Goal: Task Accomplishment & Management: Complete application form

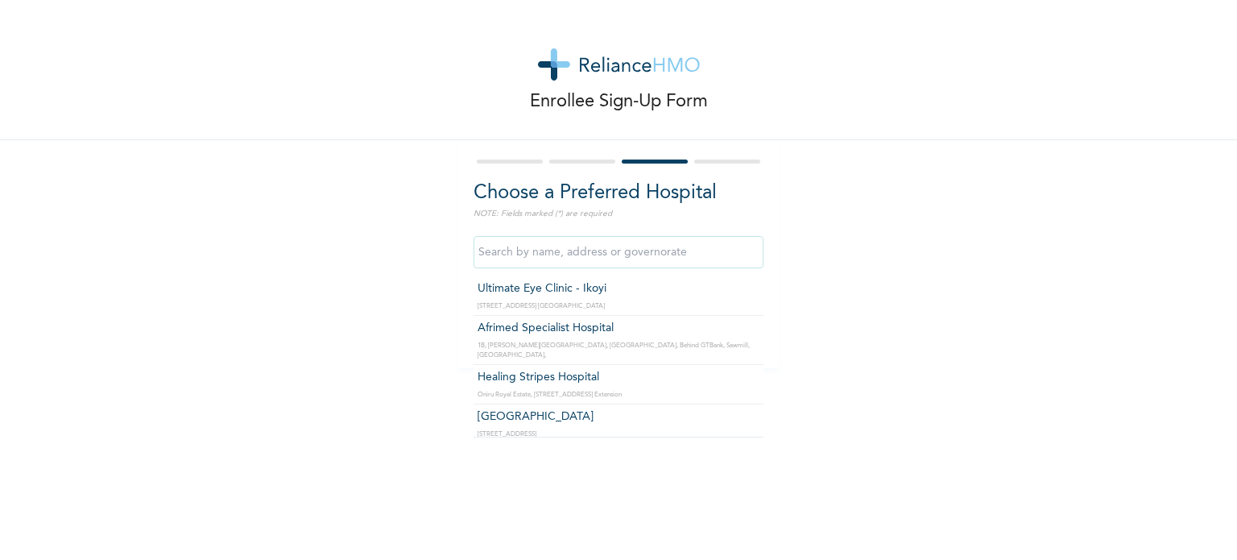
click at [623, 253] on input "text" at bounding box center [619, 252] width 290 height 32
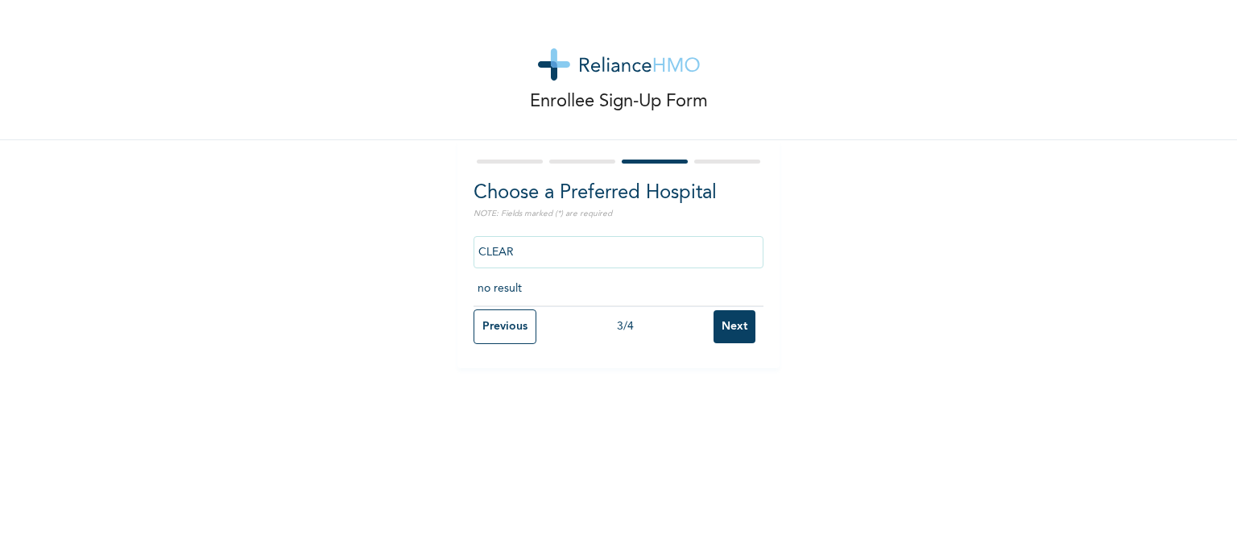
click at [497, 257] on input "CLEAR" at bounding box center [619, 252] width 290 height 32
type input "V"
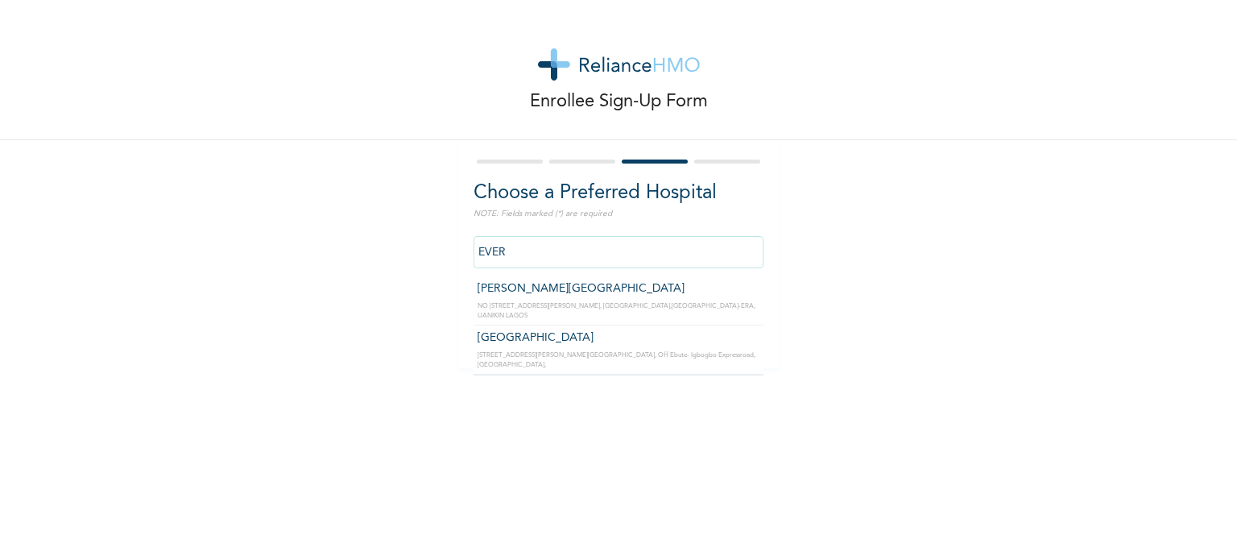
click at [499, 253] on input "EVER" at bounding box center [619, 252] width 290 height 32
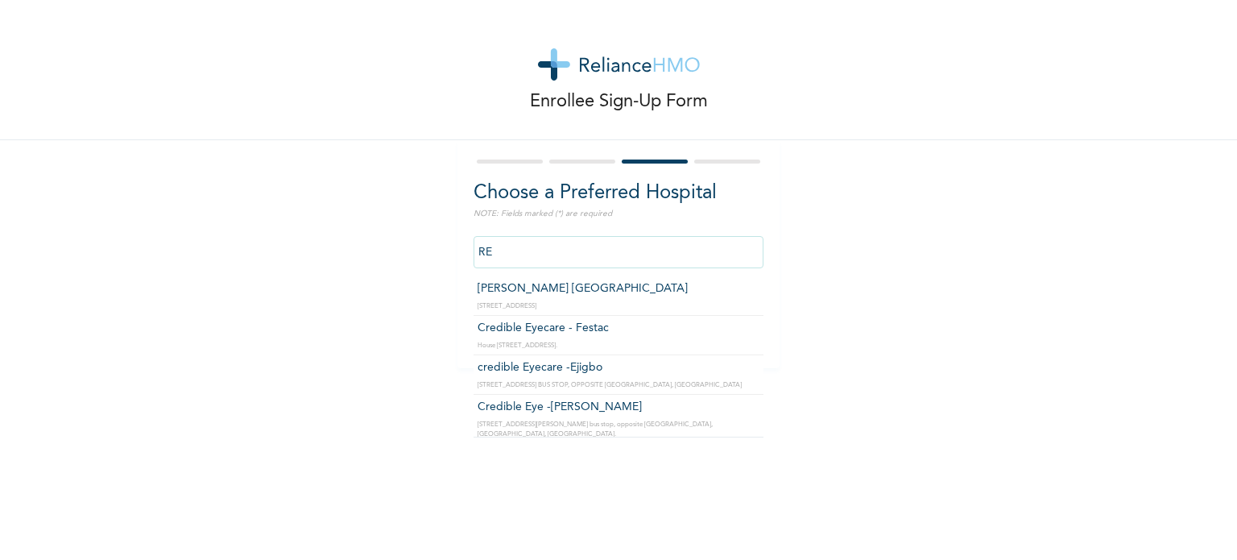
type input "R"
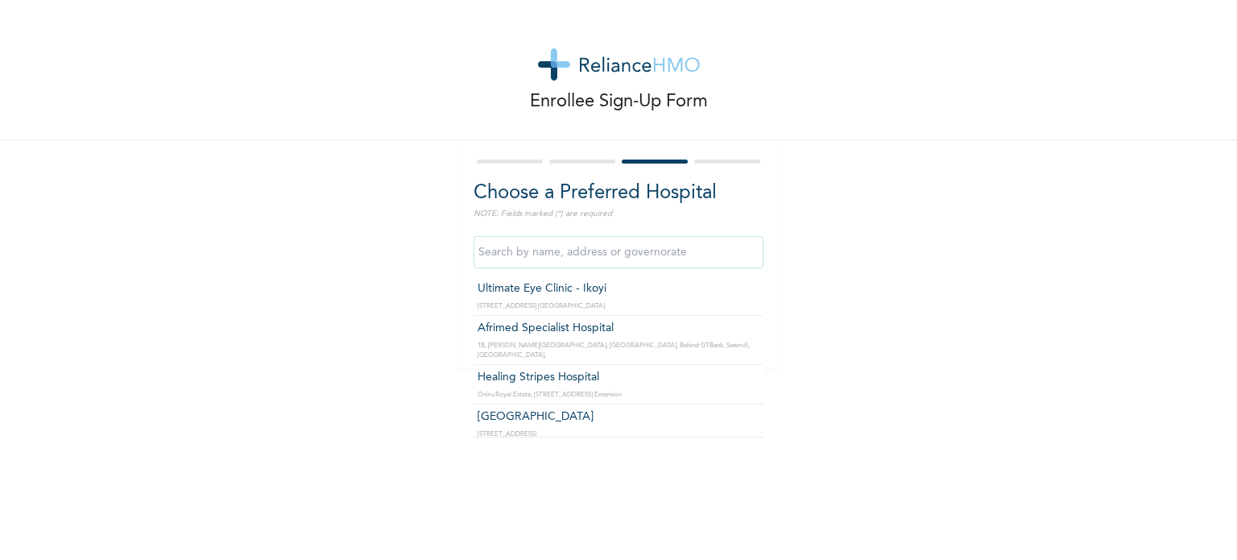
click at [484, 248] on input "text" at bounding box center [619, 252] width 290 height 32
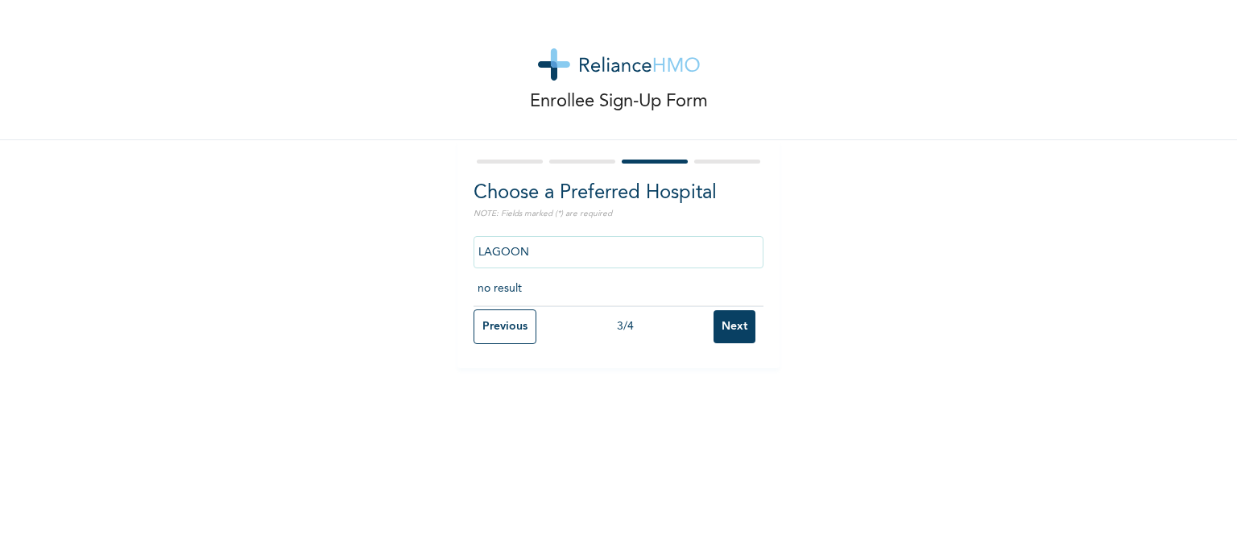
click at [498, 242] on input "LAGOON" at bounding box center [619, 252] width 290 height 32
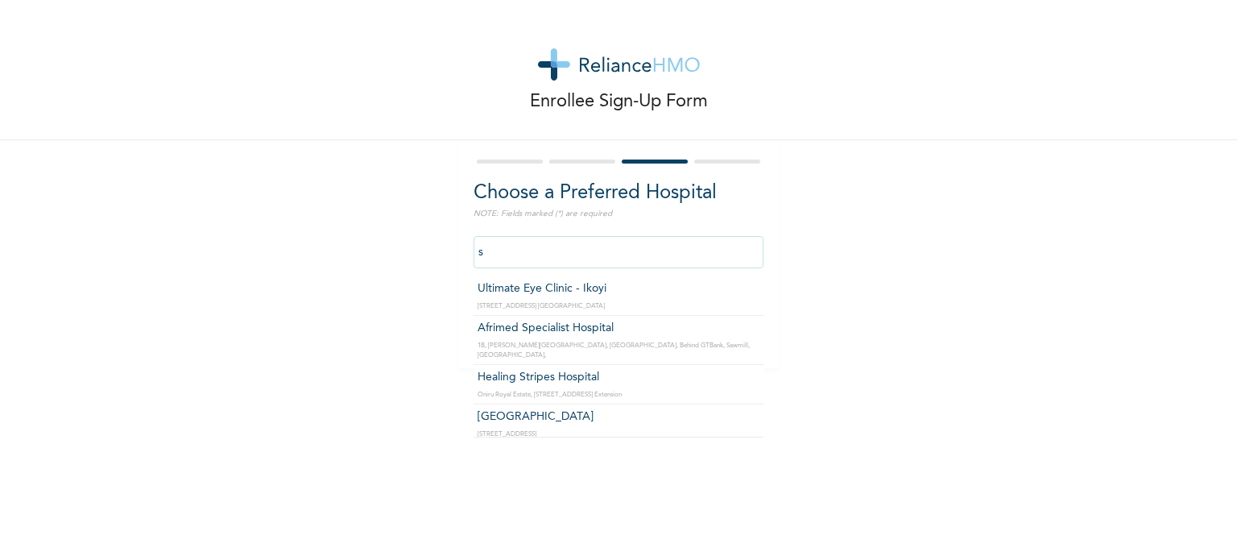
click at [486, 244] on input "s" at bounding box center [619, 252] width 290 height 32
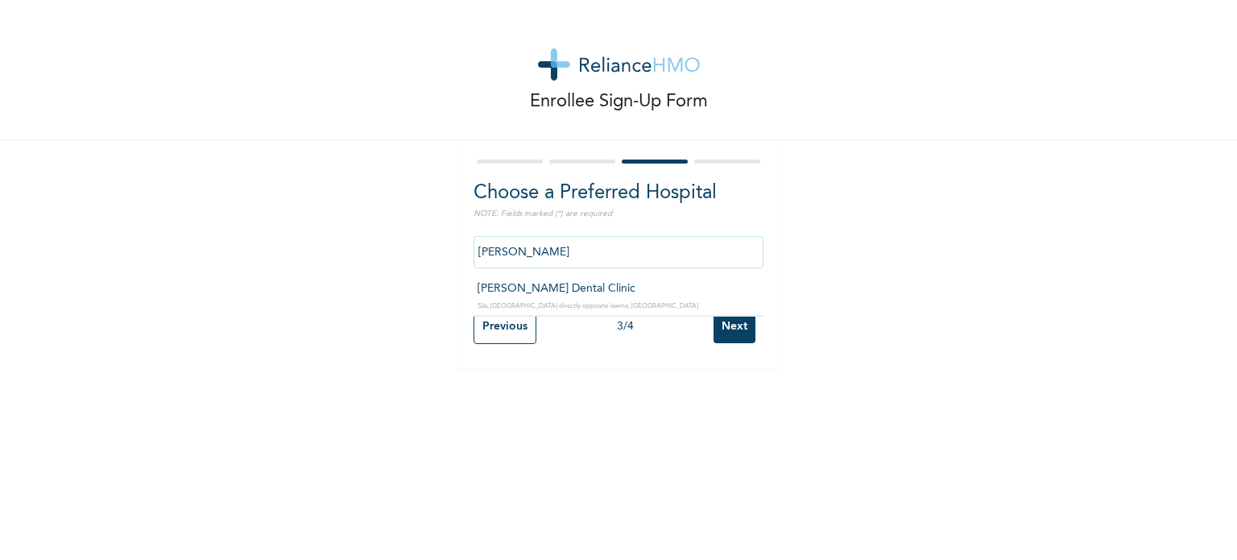
click at [515, 240] on input "[PERSON_NAME]" at bounding box center [619, 252] width 290 height 32
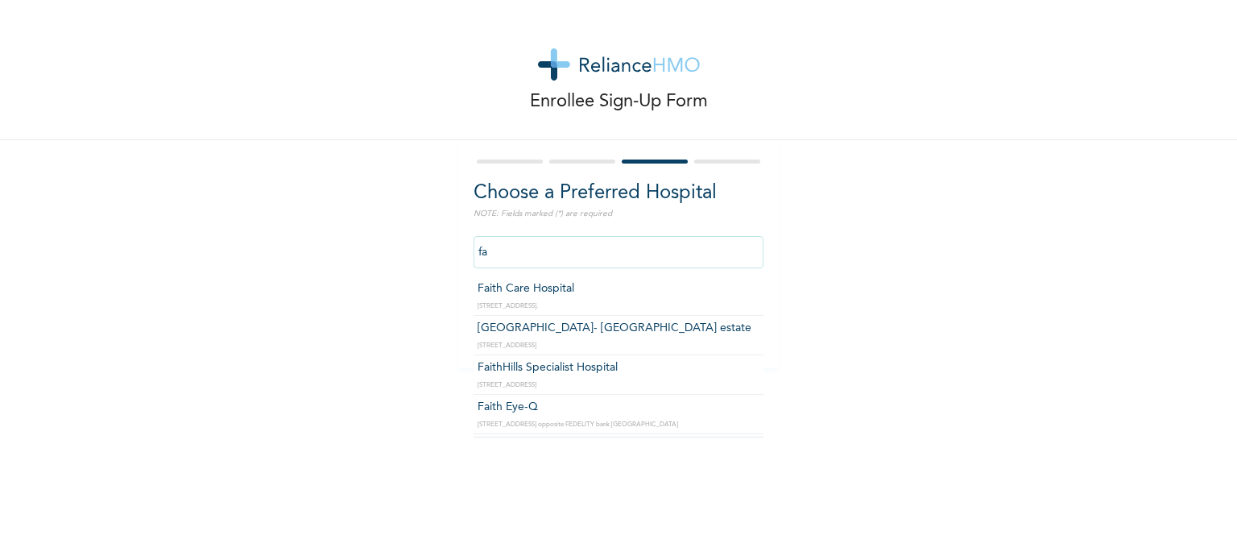
type input "f"
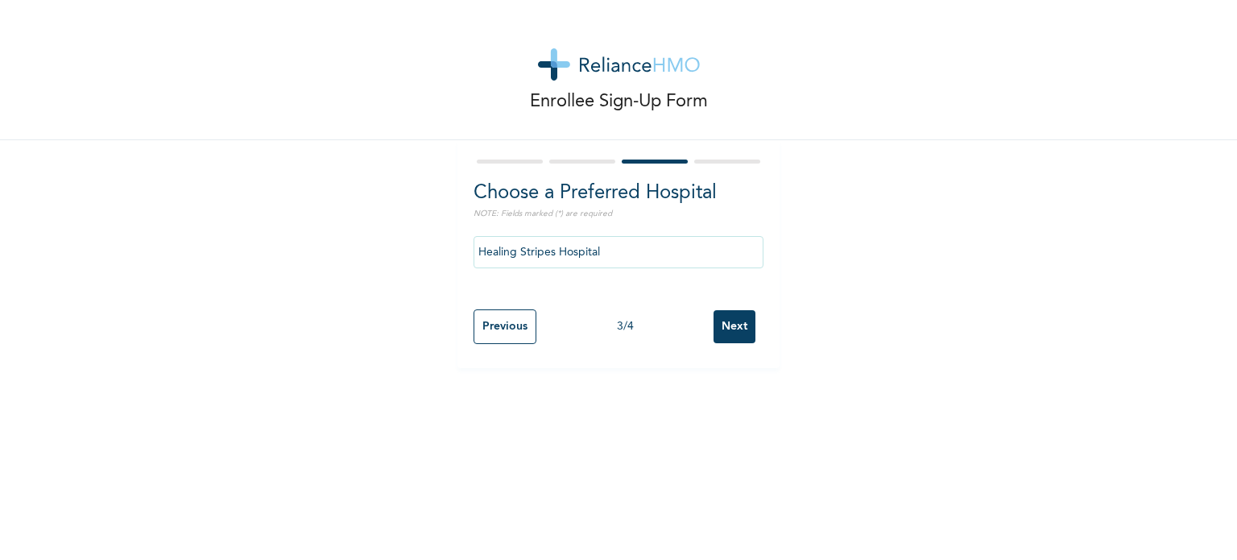
click at [609, 257] on input "Healing Stripes Hospital" at bounding box center [619, 252] width 290 height 32
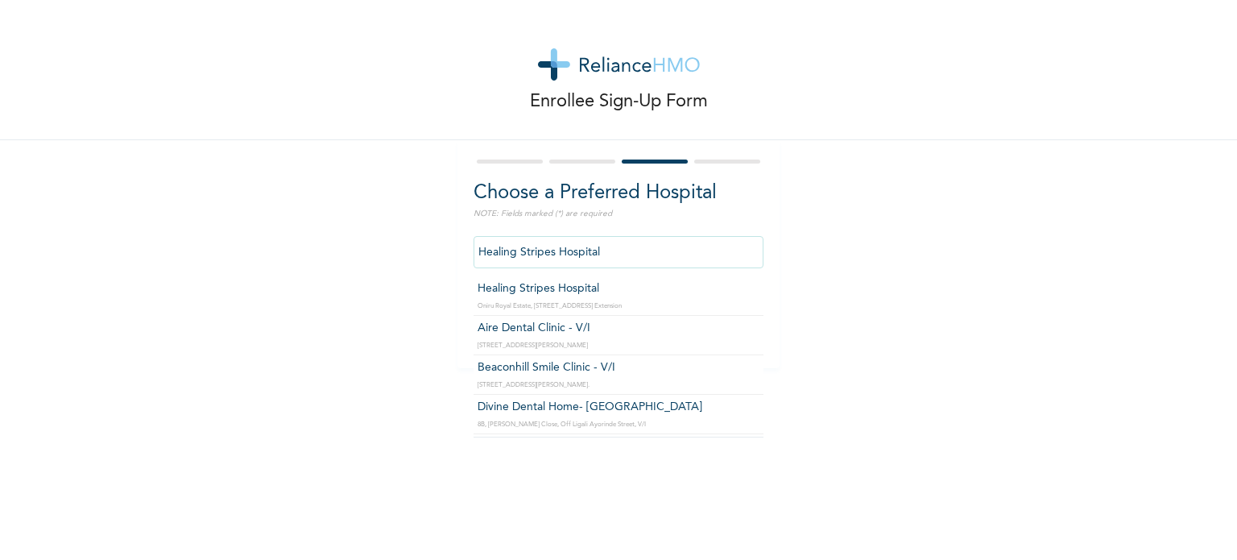
click at [609, 257] on input "Healing Stripes Hospital" at bounding box center [619, 252] width 290 height 32
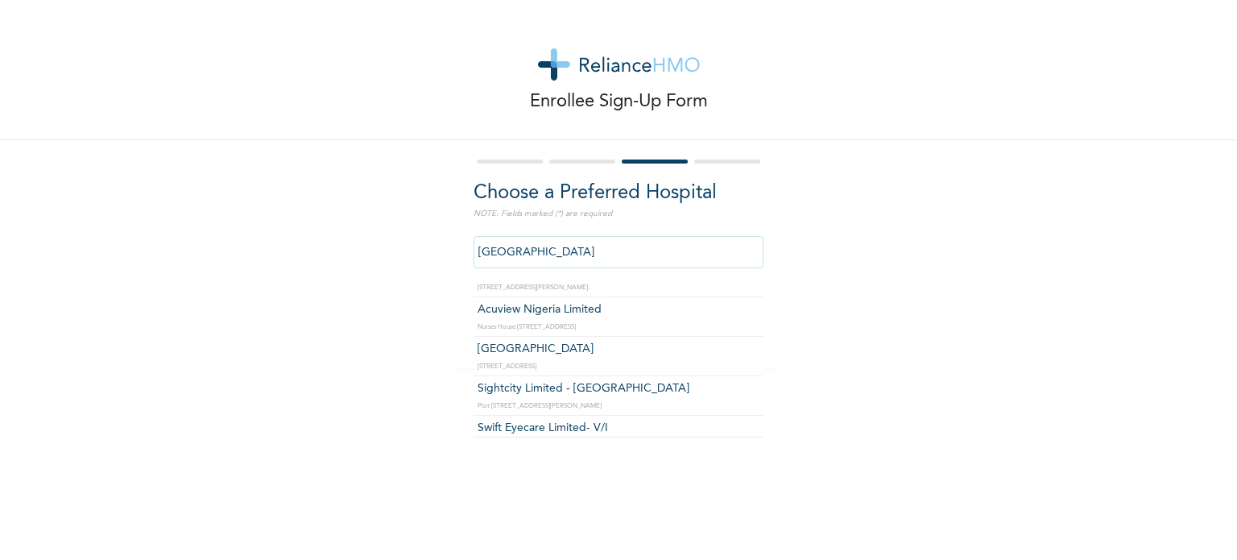
scroll to position [224, 0]
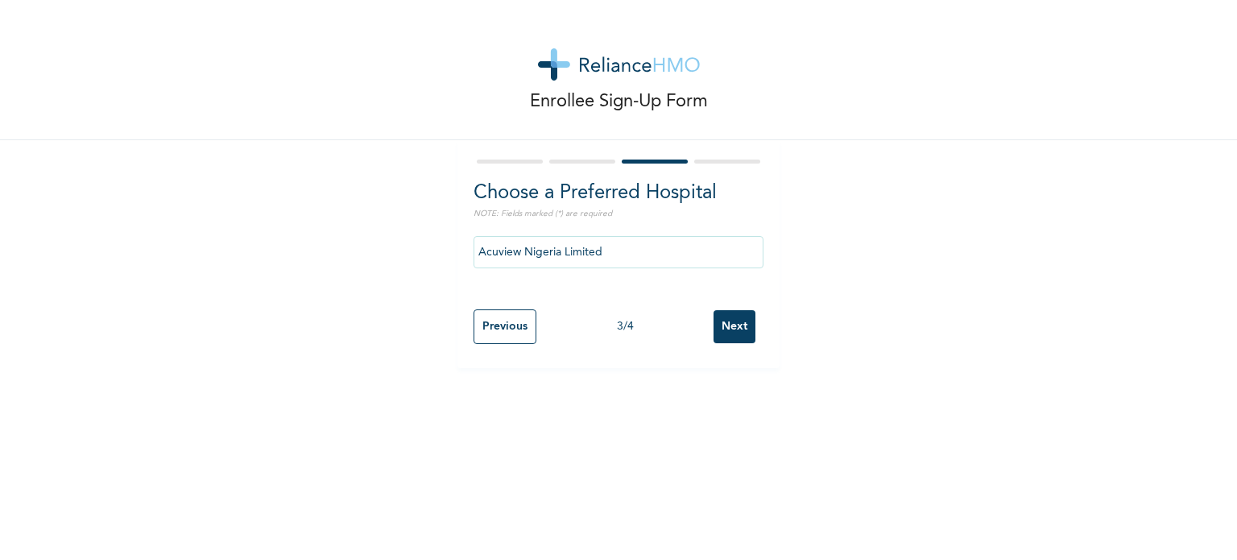
drag, startPoint x: 503, startPoint y: 325, endPoint x: 590, endPoint y: 214, distance: 141.6
click at [598, 242] on input "Acuview Nigeria Limited" at bounding box center [619, 252] width 290 height 32
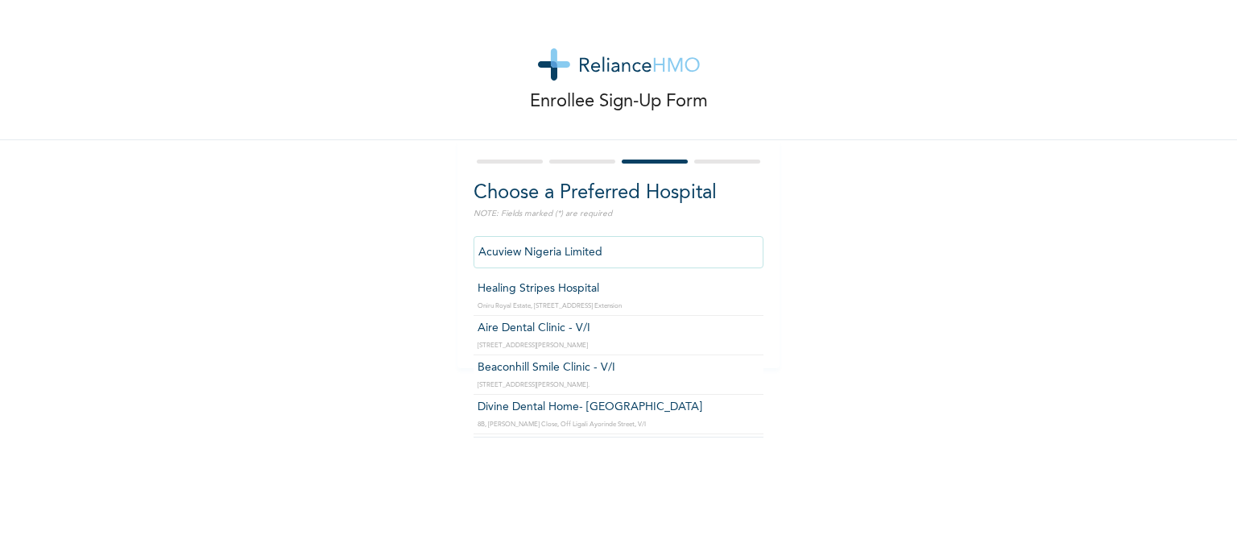
click at [598, 242] on input "Acuview Nigeria Limited" at bounding box center [619, 252] width 290 height 32
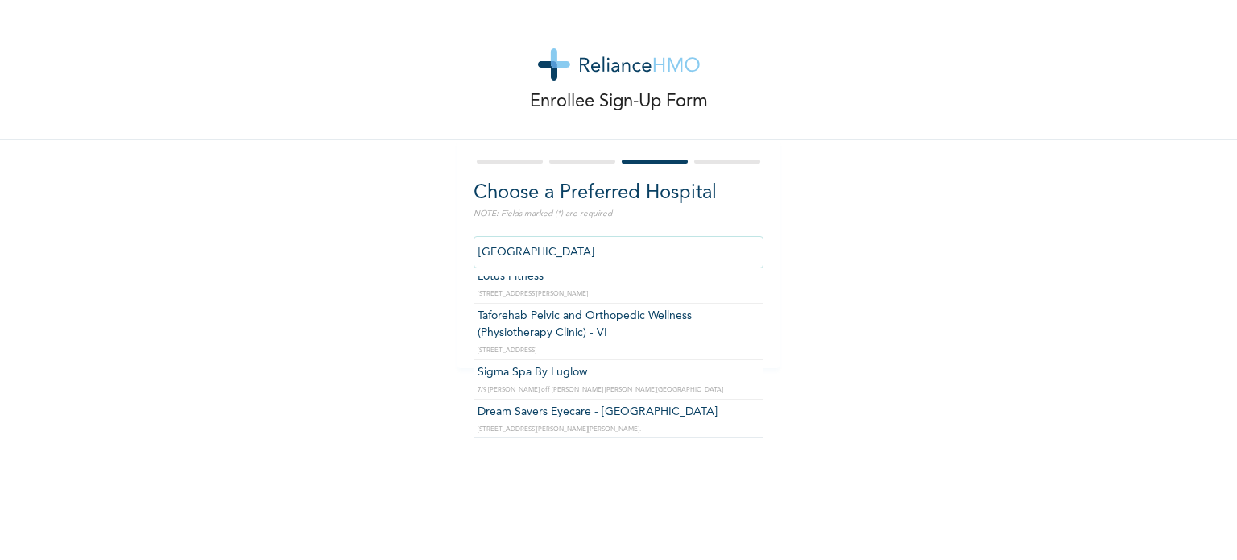
scroll to position [1295, 0]
click at [569, 252] on input "[GEOGRAPHIC_DATA]" at bounding box center [619, 252] width 290 height 32
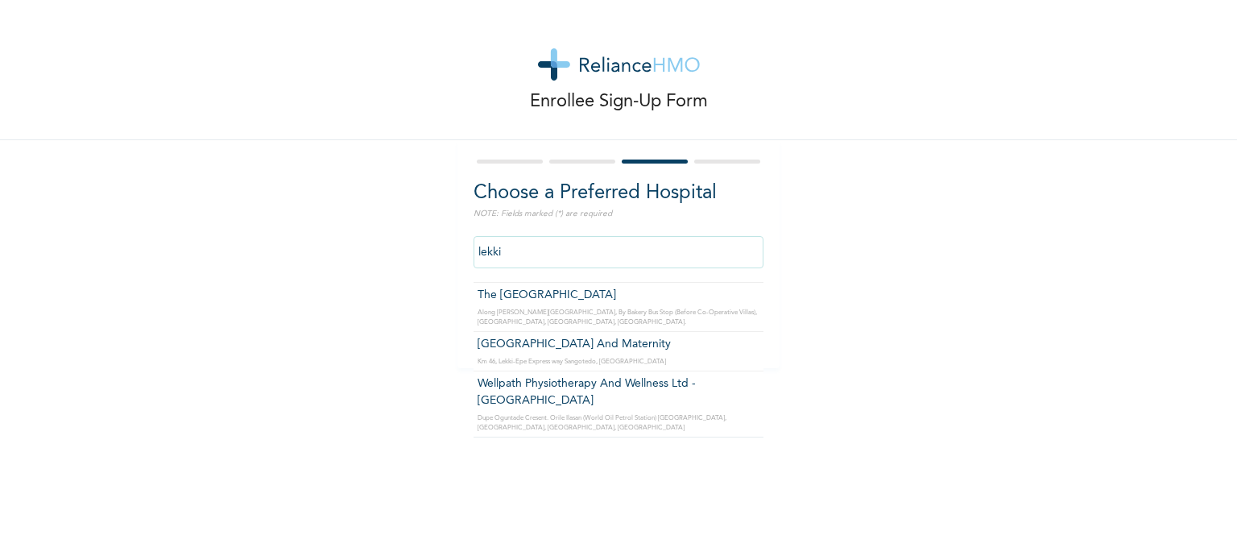
scroll to position [0, 0]
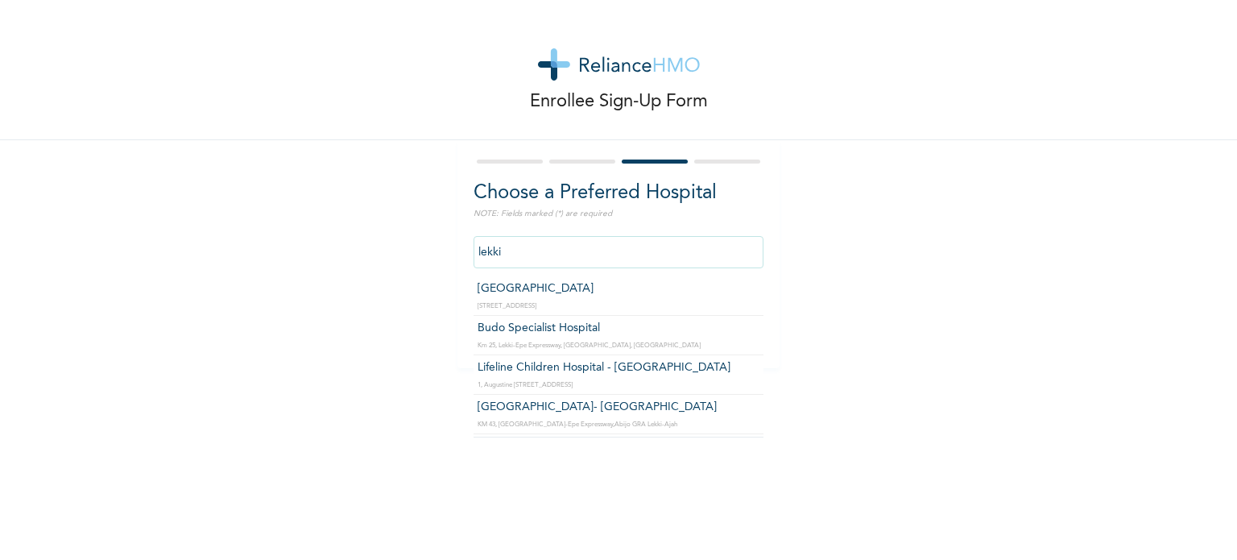
click at [570, 250] on input "lekki" at bounding box center [619, 252] width 290 height 32
paste input "[GEOGRAPHIC_DATA]"
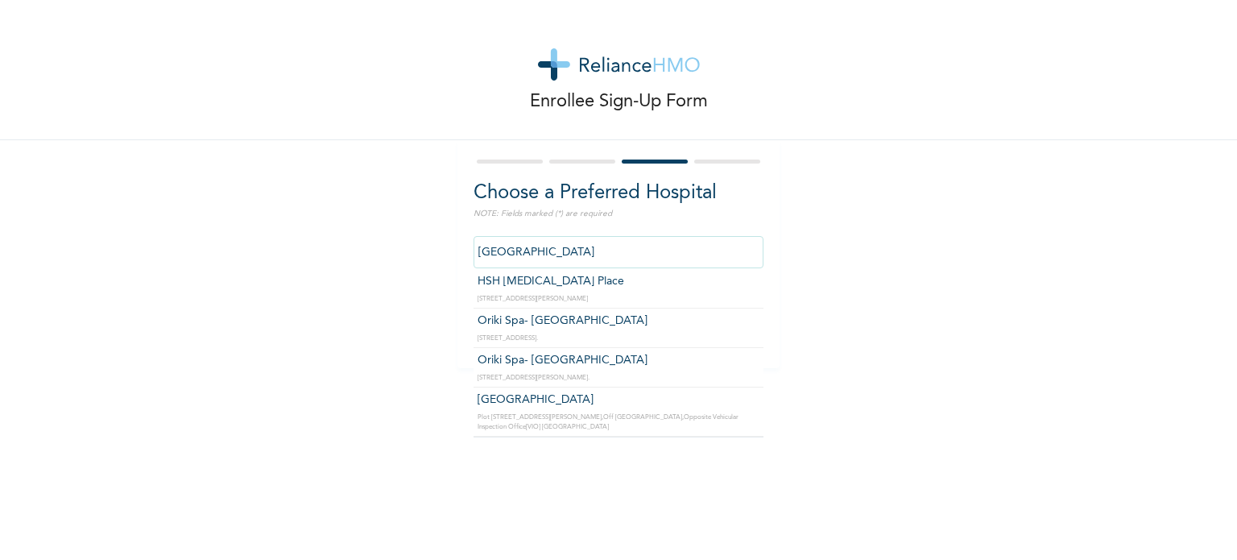
scroll to position [1582, 0]
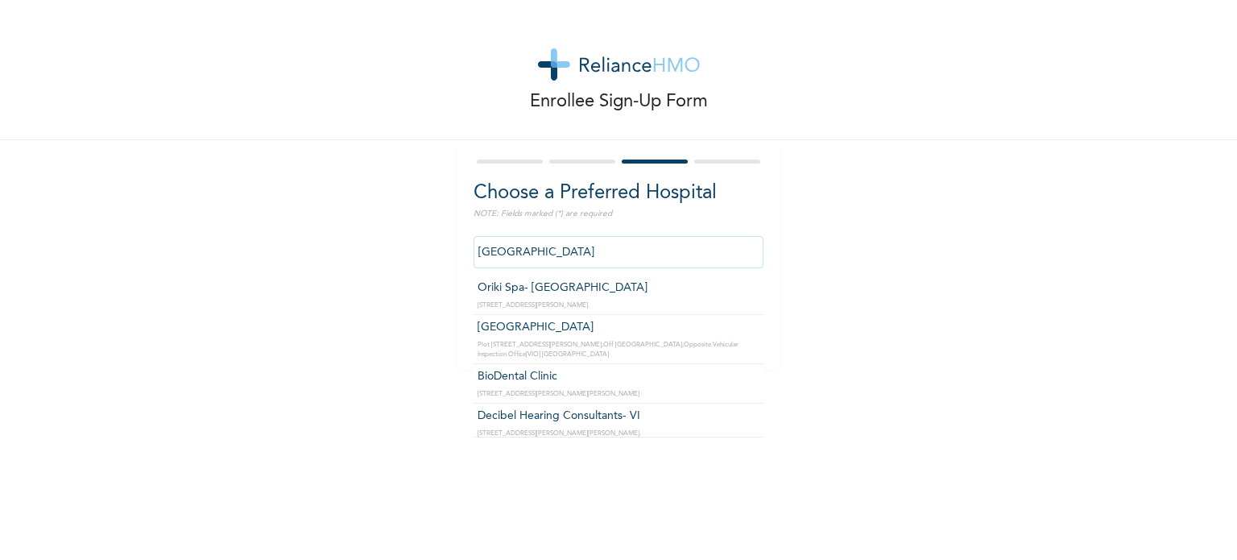
click at [549, 246] on input "[GEOGRAPHIC_DATA]" at bounding box center [619, 252] width 290 height 32
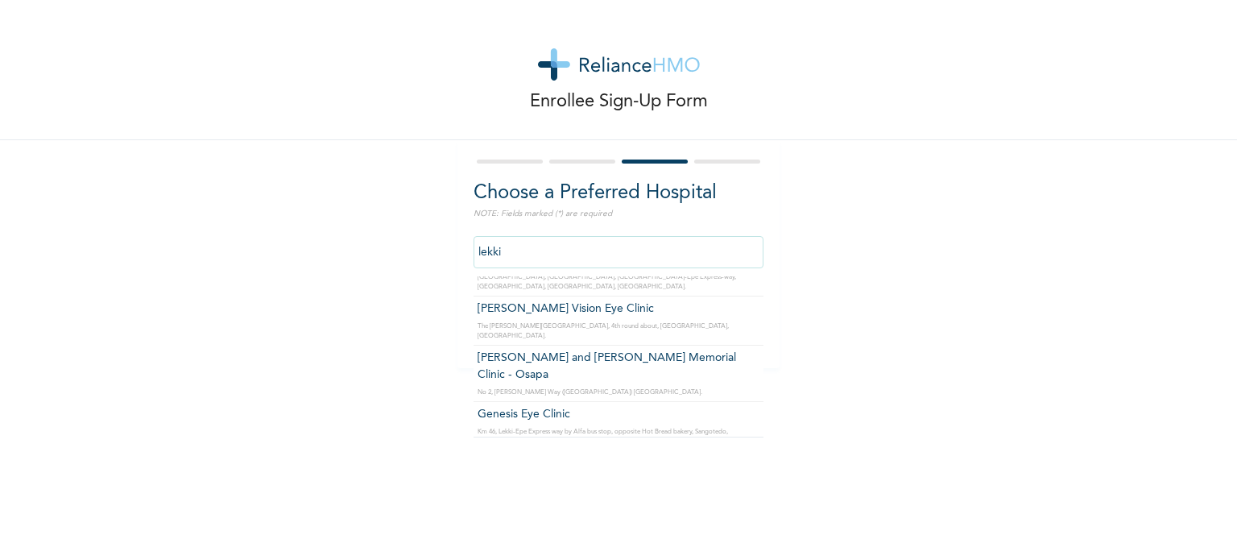
scroll to position [4169, 0]
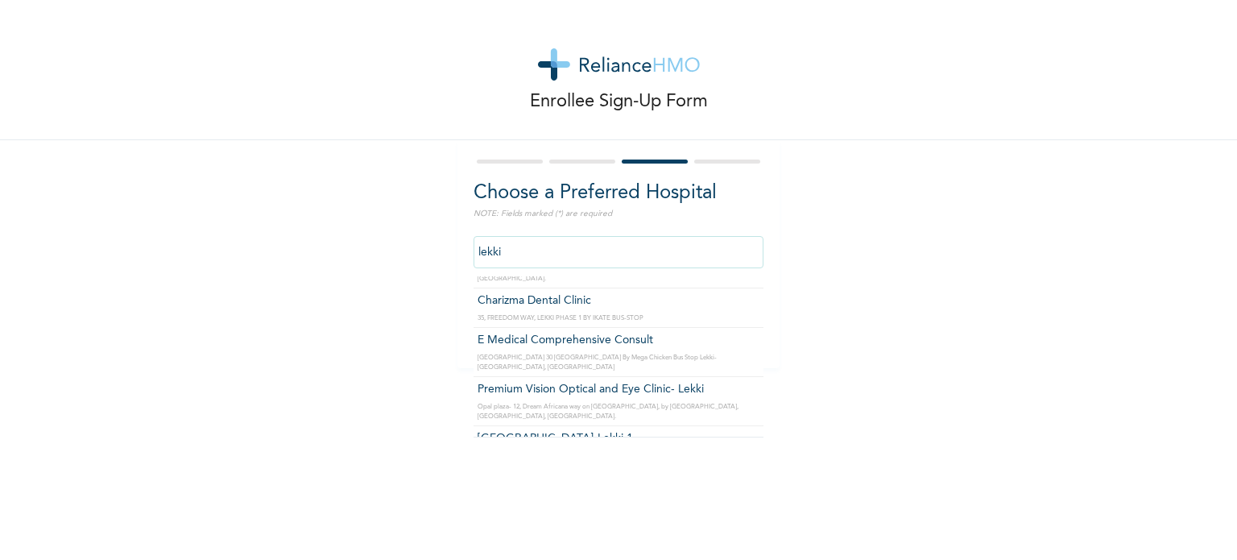
click at [515, 255] on input "lekki" at bounding box center [619, 252] width 290 height 32
paste input "[GEOGRAPHIC_DATA]"
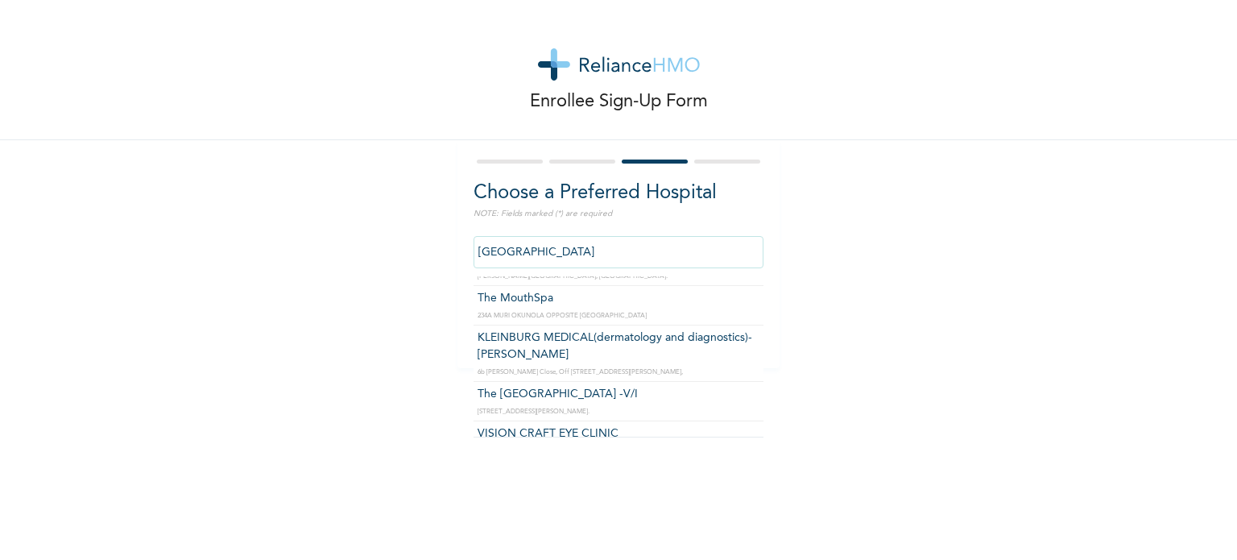
scroll to position [870, 0]
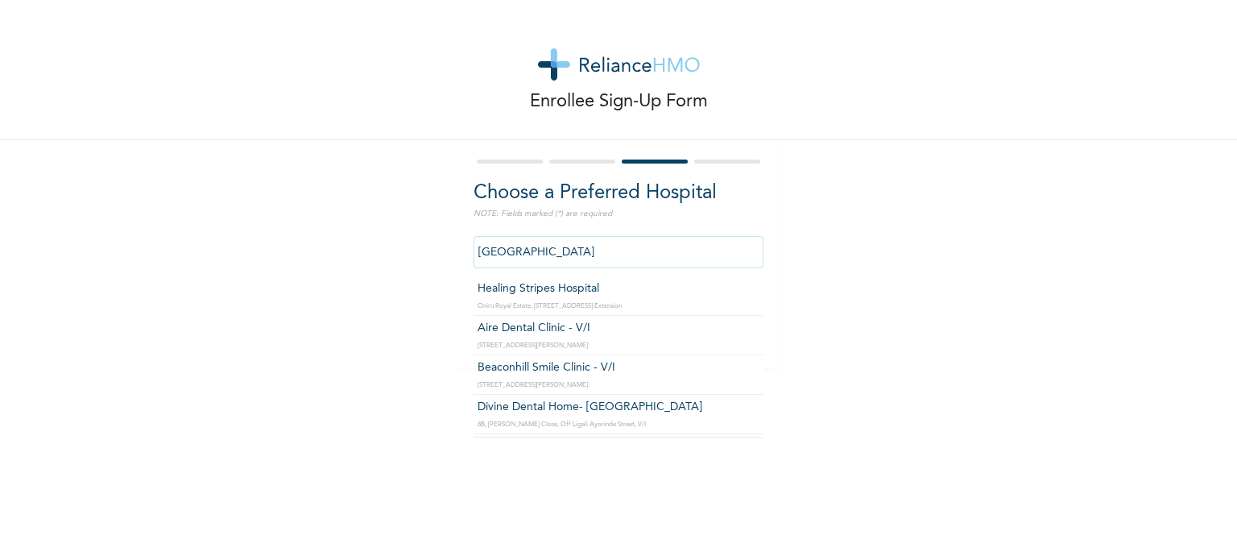
click at [578, 250] on input "[GEOGRAPHIC_DATA]" at bounding box center [619, 252] width 290 height 32
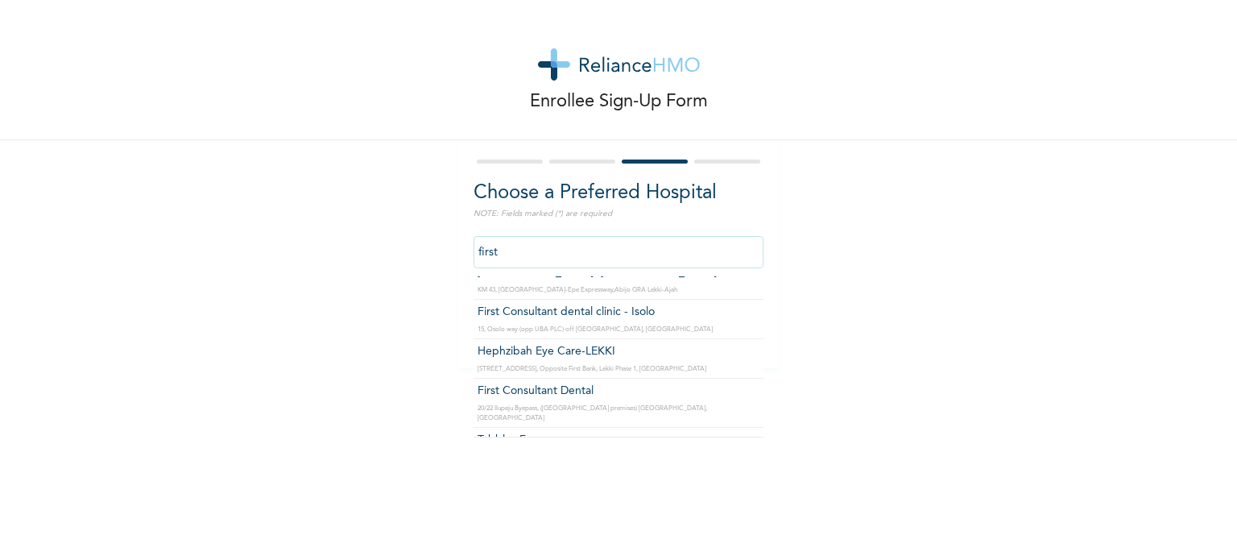
scroll to position [0, 0]
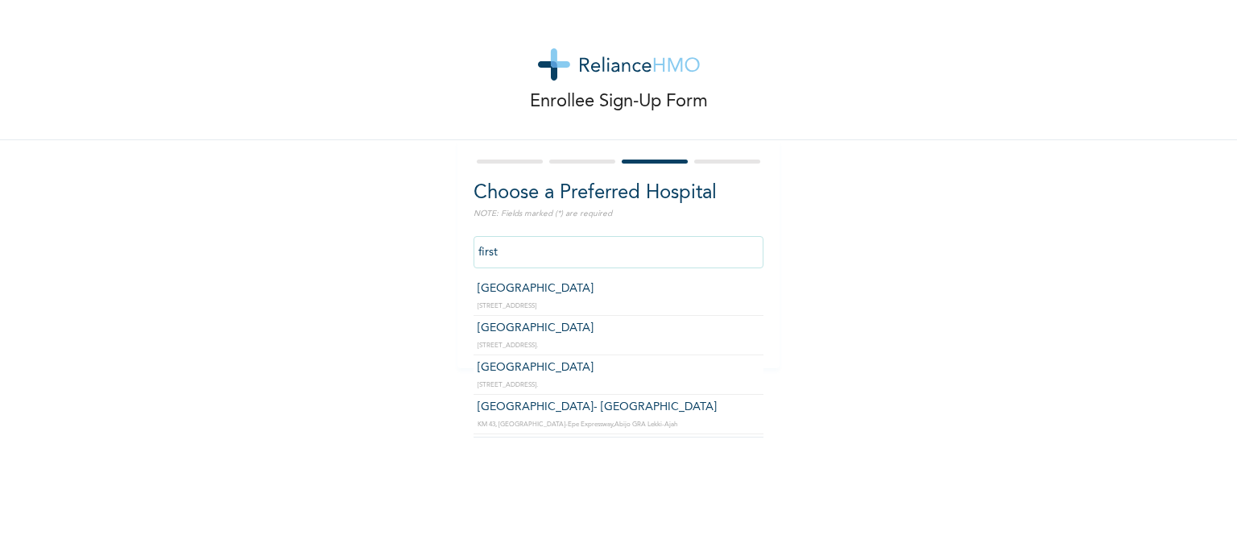
click at [570, 252] on input "first" at bounding box center [619, 252] width 290 height 32
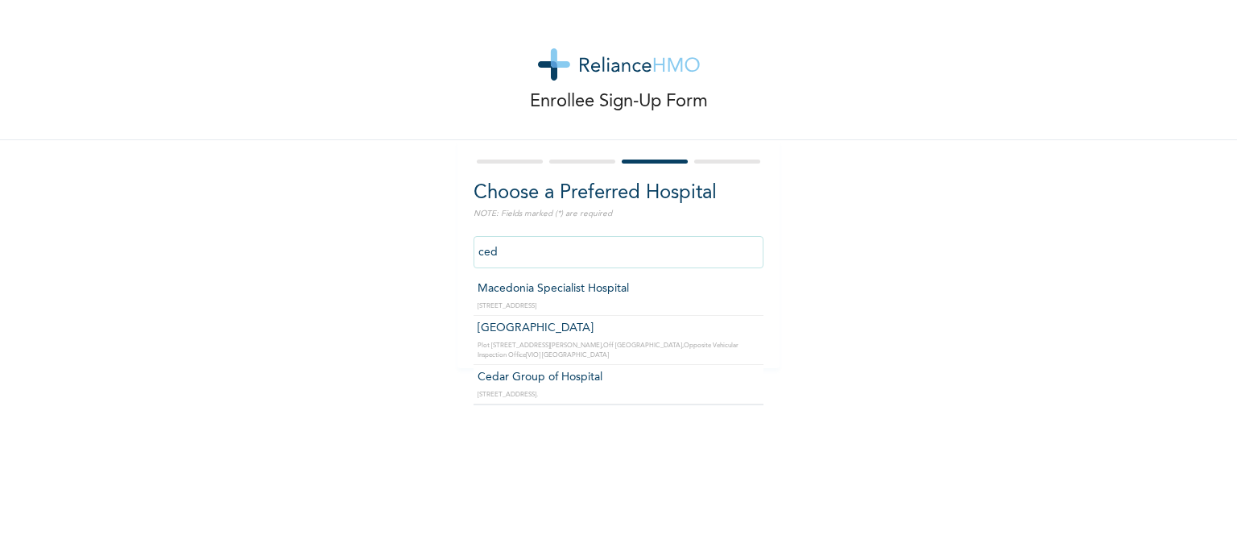
type input "[GEOGRAPHIC_DATA]"
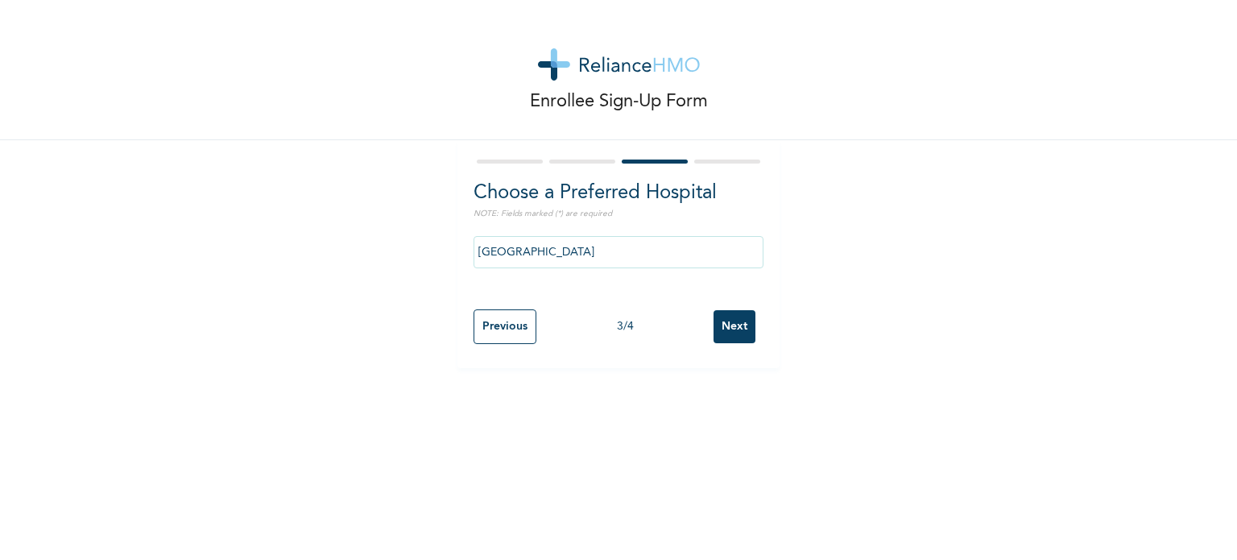
click at [739, 327] on input "Next" at bounding box center [735, 326] width 42 height 33
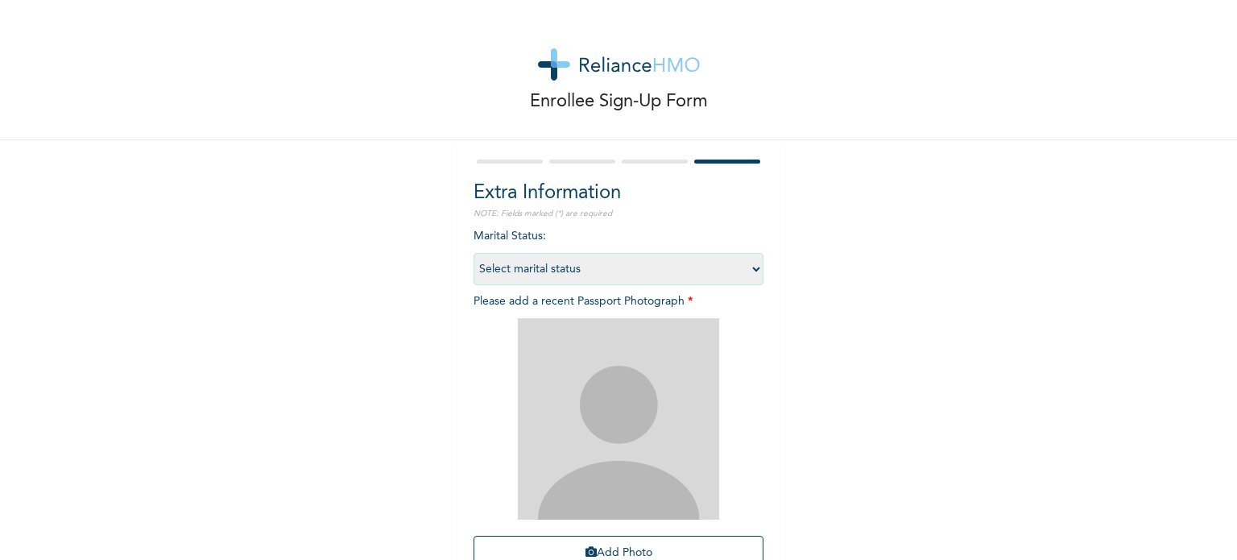
click at [699, 253] on select "Select marital status [DEMOGRAPHIC_DATA] Married [DEMOGRAPHIC_DATA] Widow/[DEMO…" at bounding box center [619, 269] width 290 height 32
select select "1"
click at [474, 253] on select "Select marital status [DEMOGRAPHIC_DATA] Married [DEMOGRAPHIC_DATA] Widow/[DEMO…" at bounding box center [619, 269] width 290 height 32
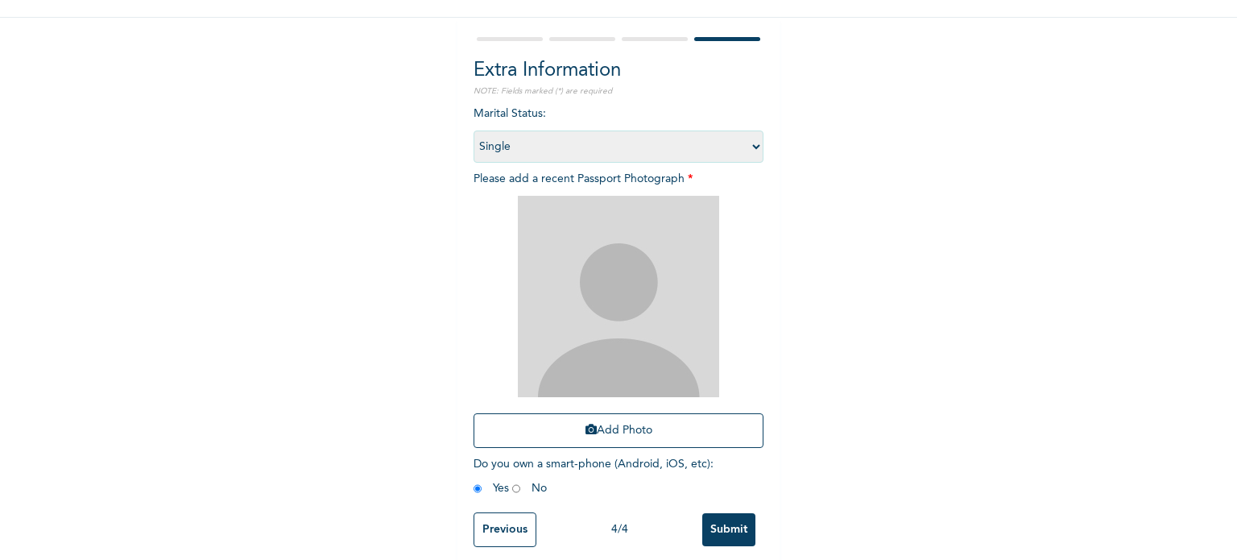
scroll to position [145, 0]
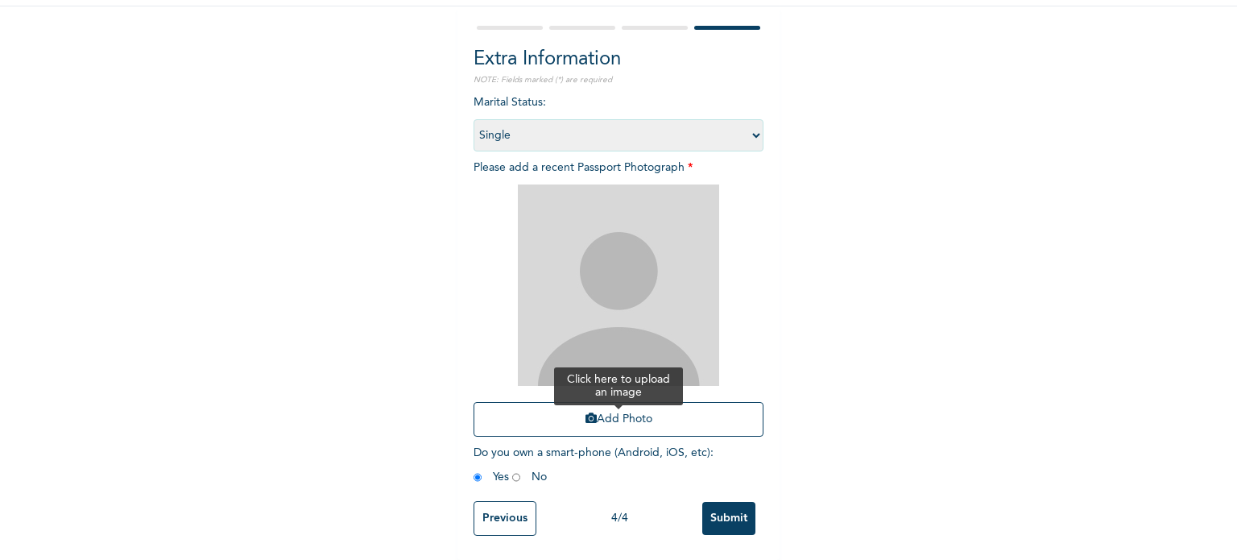
click at [561, 402] on button "Add Photo" at bounding box center [619, 419] width 290 height 35
click at [580, 283] on img at bounding box center [618, 284] width 201 height 201
click at [635, 422] on button "Add Photo" at bounding box center [619, 419] width 290 height 35
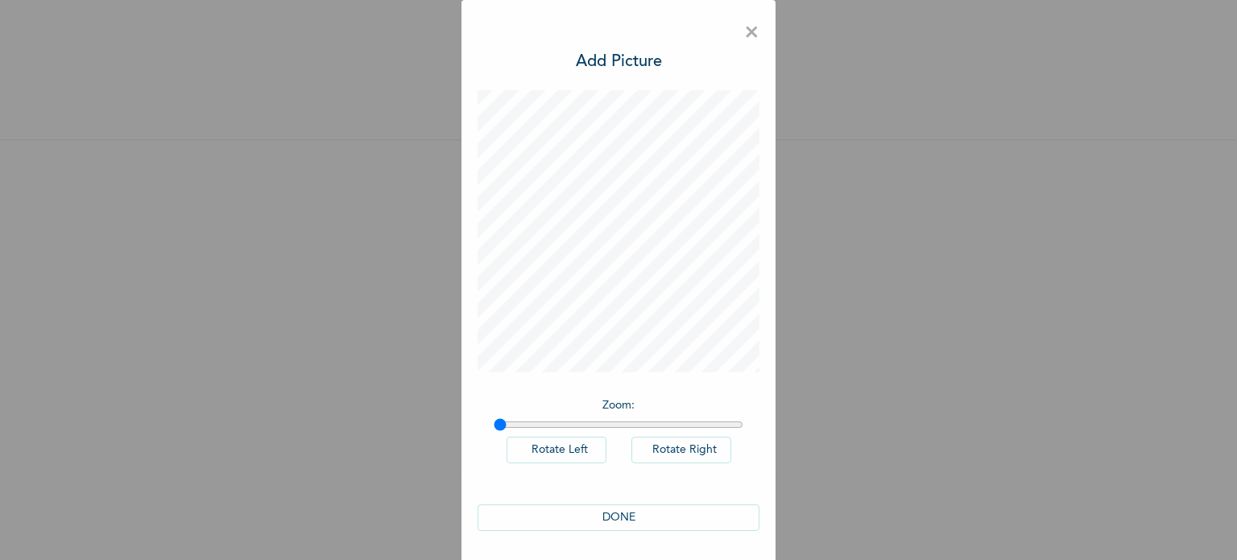
scroll to position [0, 0]
type input "1"
drag, startPoint x: 491, startPoint y: 426, endPoint x: 450, endPoint y: 421, distance: 40.6
click at [494, 421] on input "range" at bounding box center [619, 424] width 250 height 13
click at [689, 524] on button "DONE" at bounding box center [619, 517] width 282 height 27
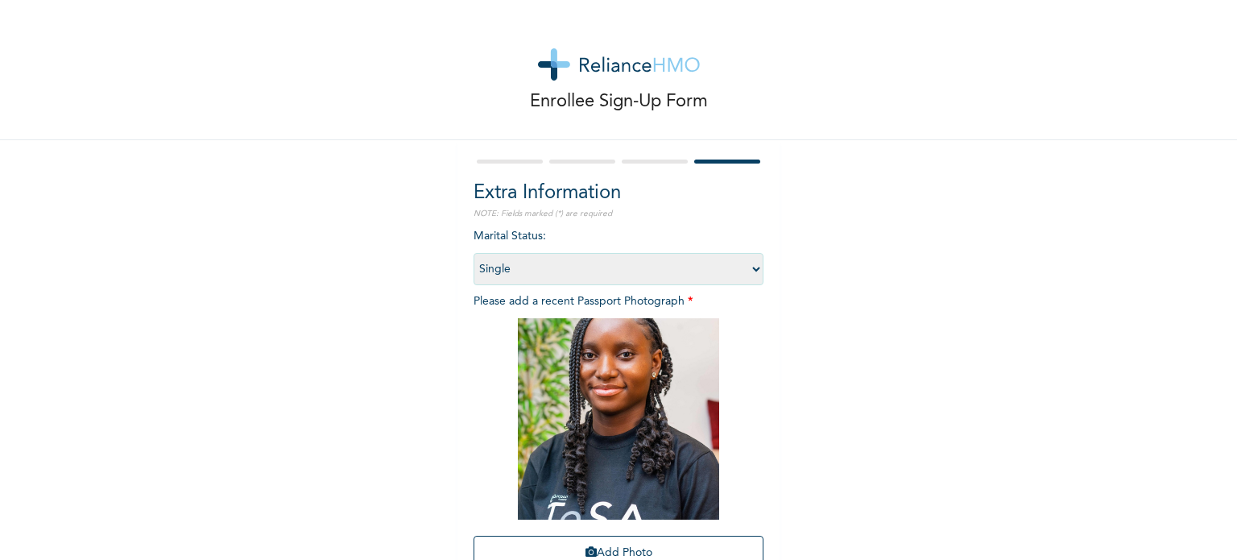
scroll to position [145, 0]
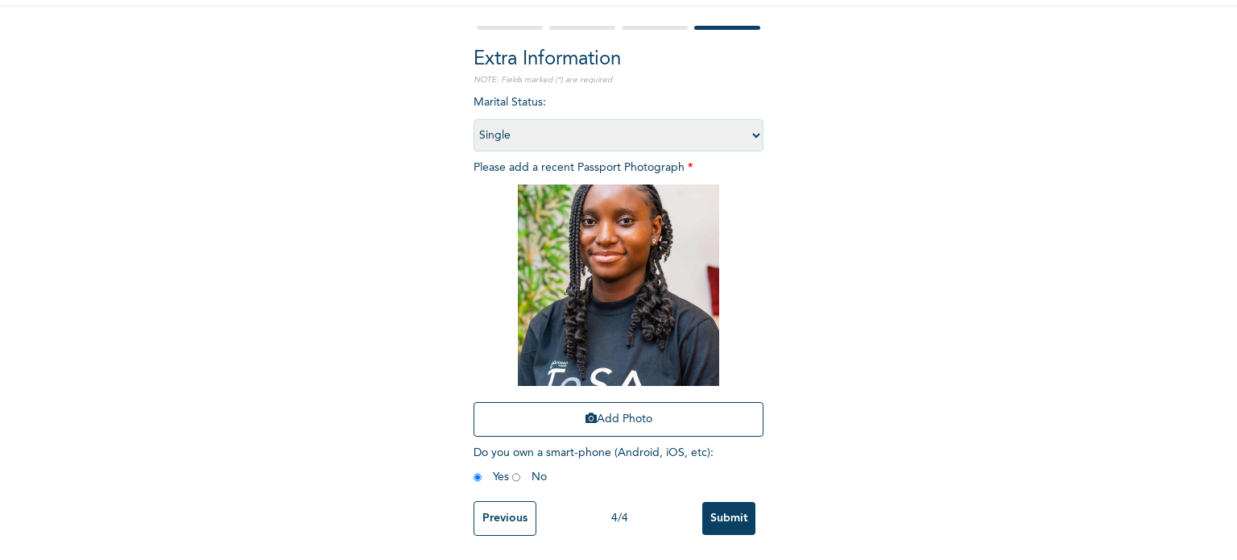
click at [731, 515] on input "Submit" at bounding box center [728, 518] width 53 height 33
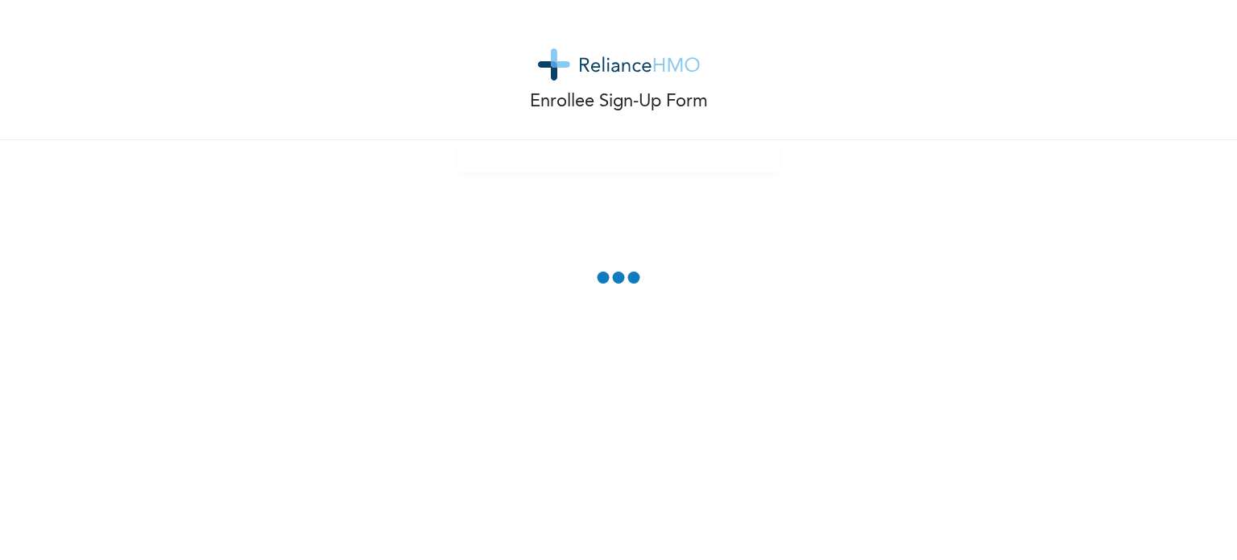
scroll to position [0, 0]
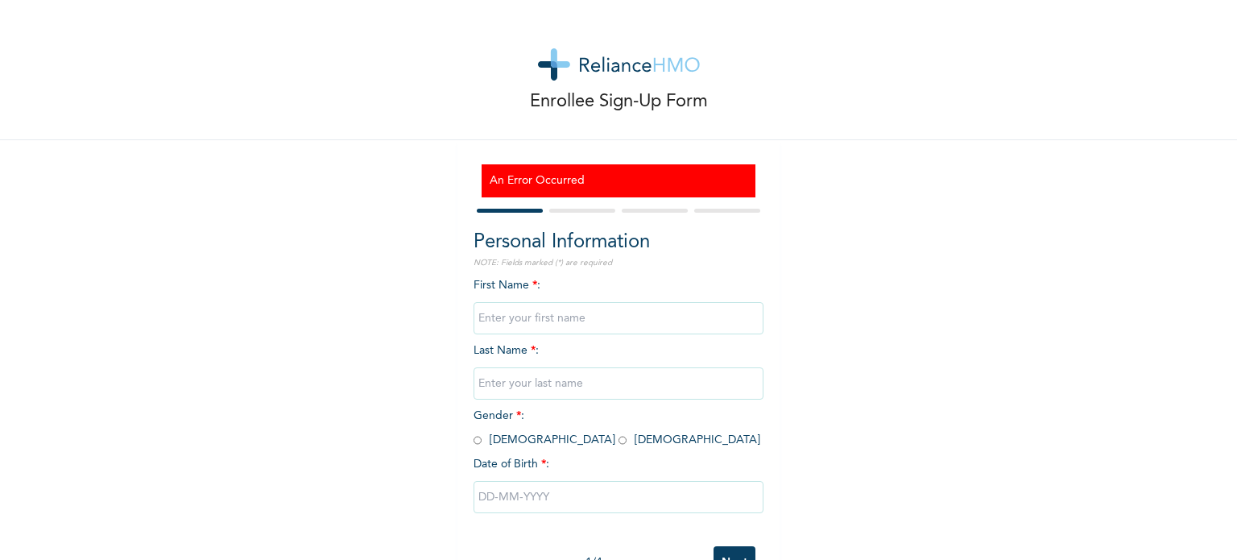
scroll to position [55, 0]
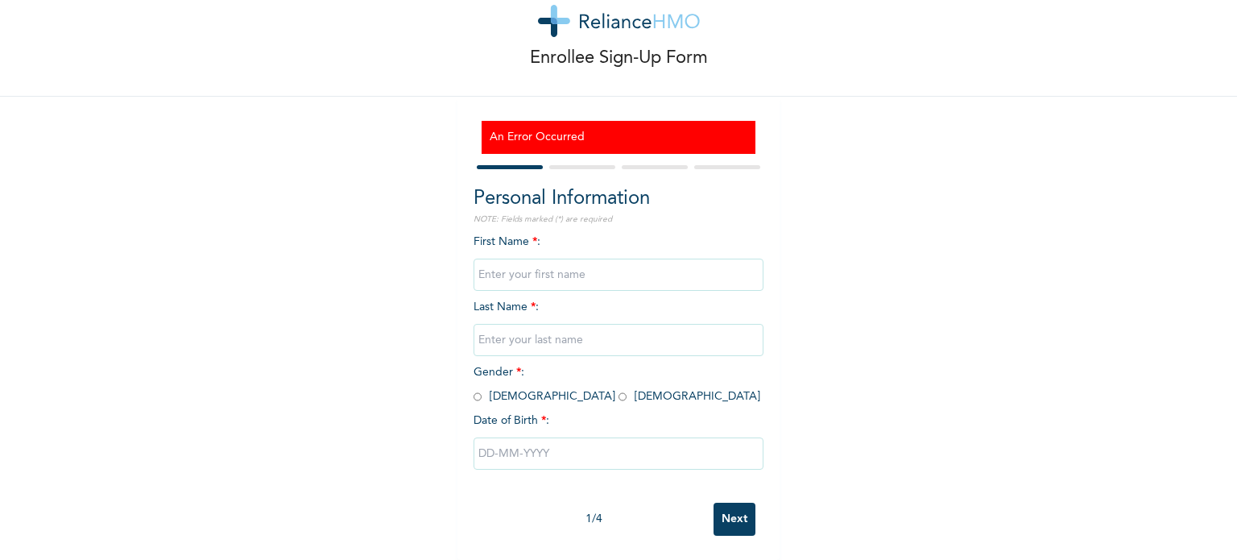
click at [615, 263] on input "text" at bounding box center [619, 275] width 290 height 32
type input "Elvina"
type input "Snyder"
